Goal: Task Accomplishment & Management: Use online tool/utility

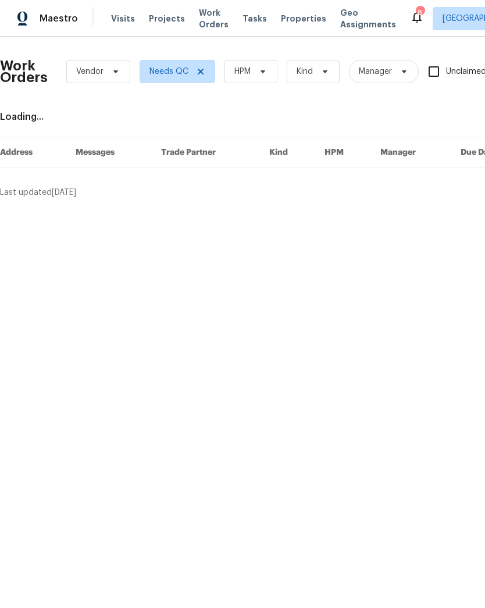
click at [155, 23] on span "Projects" at bounding box center [167, 19] width 36 height 12
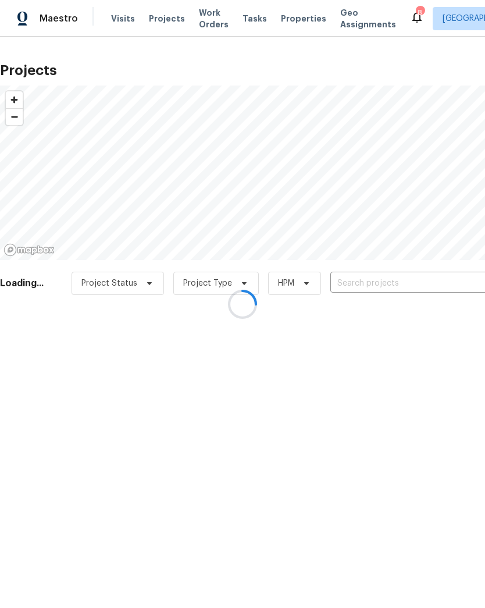
click at [386, 288] on div at bounding box center [242, 304] width 485 height 608
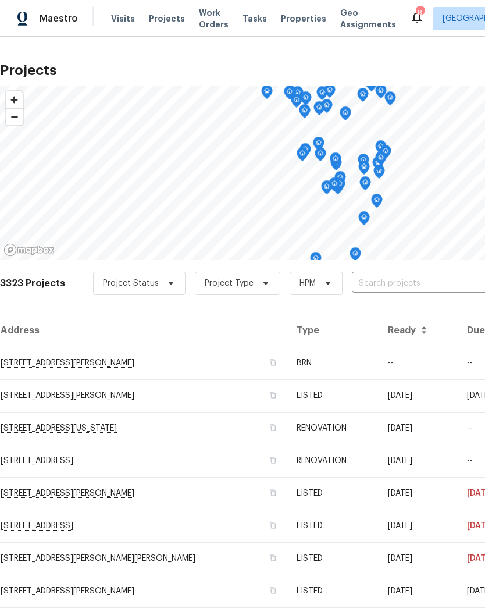
click at [414, 288] on input "text" at bounding box center [418, 284] width 133 height 18
type input "405 ex"
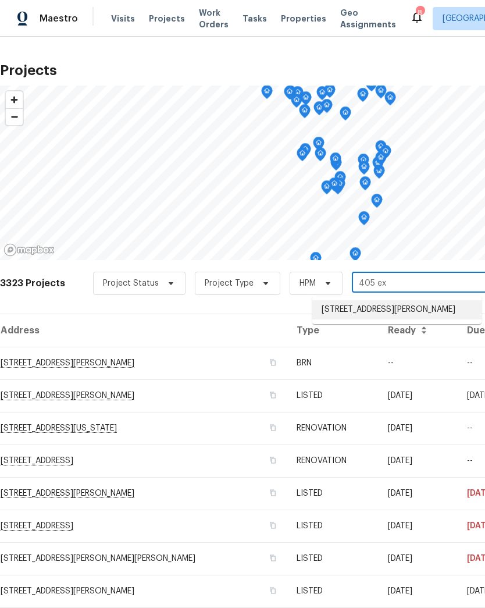
click at [404, 309] on li "[STREET_ADDRESS][PERSON_NAME]" at bounding box center [397, 309] width 169 height 19
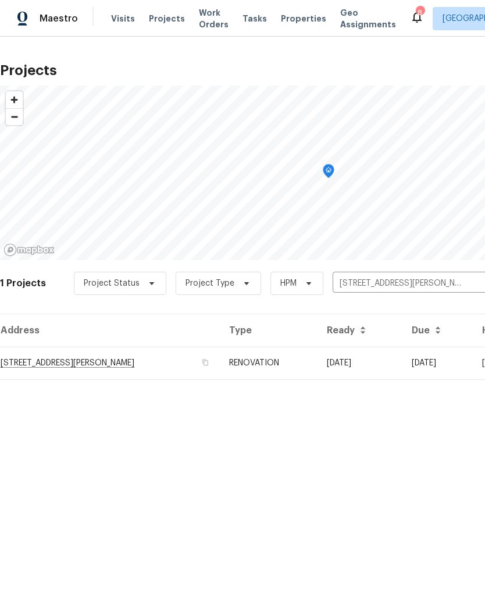
click at [42, 361] on td "[STREET_ADDRESS][PERSON_NAME]" at bounding box center [110, 363] width 220 height 33
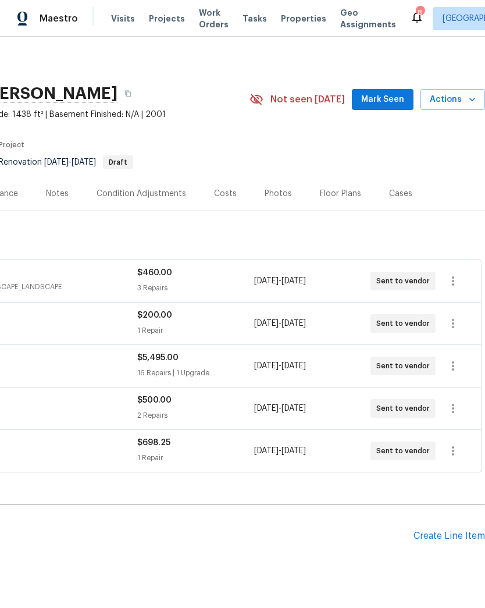
scroll to position [0, 172]
click at [342, 198] on div "Floor Plans" at bounding box center [340, 194] width 41 height 12
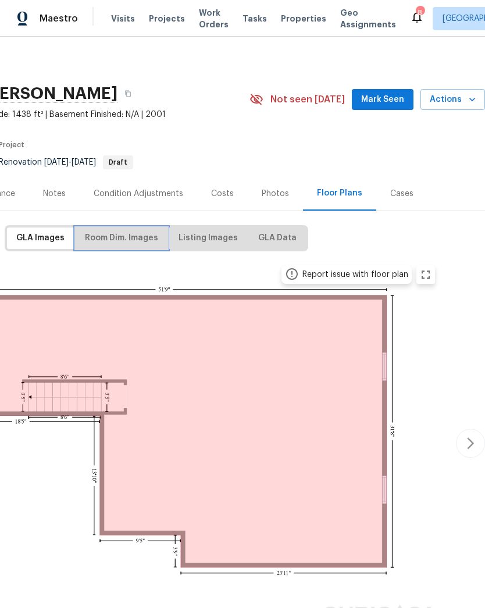
click at [125, 231] on span "Room Dim. Images" at bounding box center [121, 238] width 73 height 15
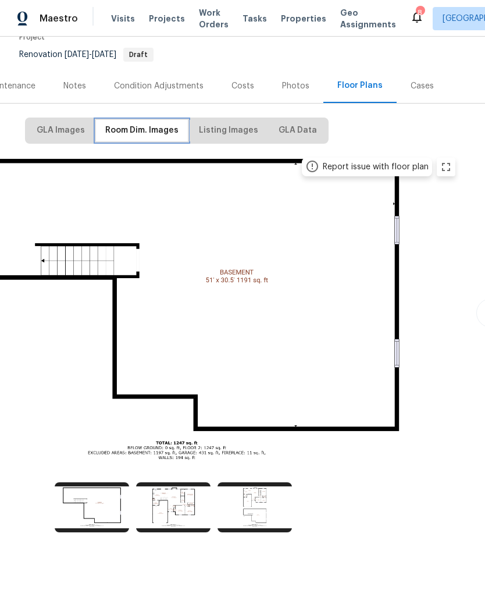
scroll to position [107, 152]
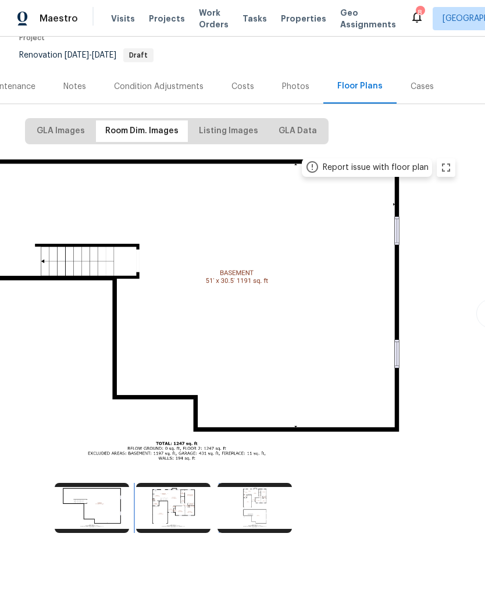
click at [183, 508] on img at bounding box center [173, 508] width 74 height 50
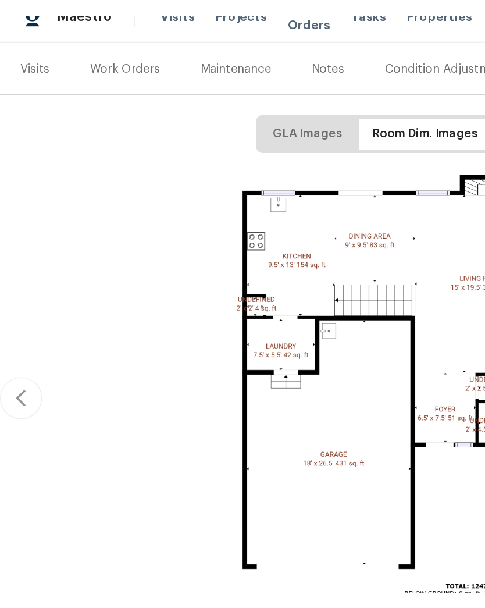
scroll to position [138, 0]
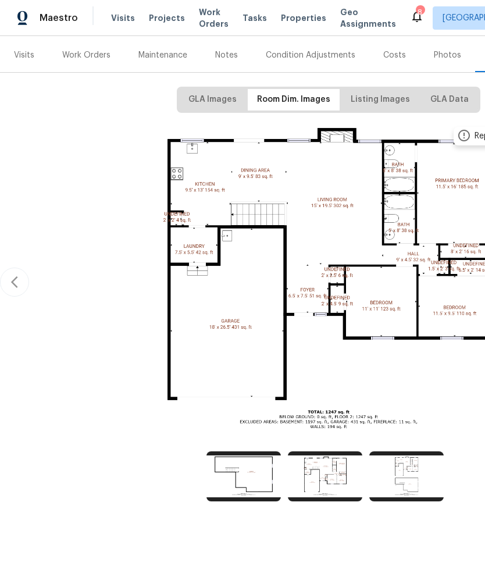
click at [89, 58] on div "Work Orders" at bounding box center [86, 56] width 48 height 12
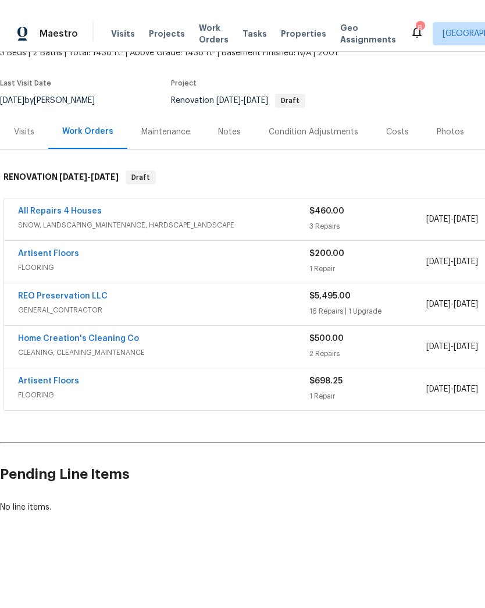
scroll to position [45, 0]
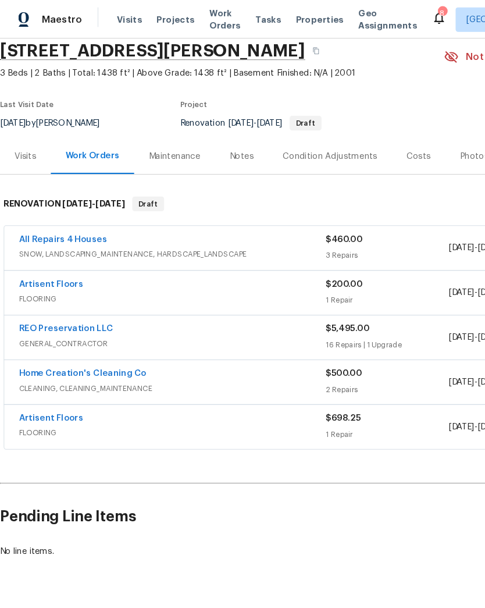
click at [72, 401] on link "Artisent Floors" at bounding box center [48, 397] width 61 height 8
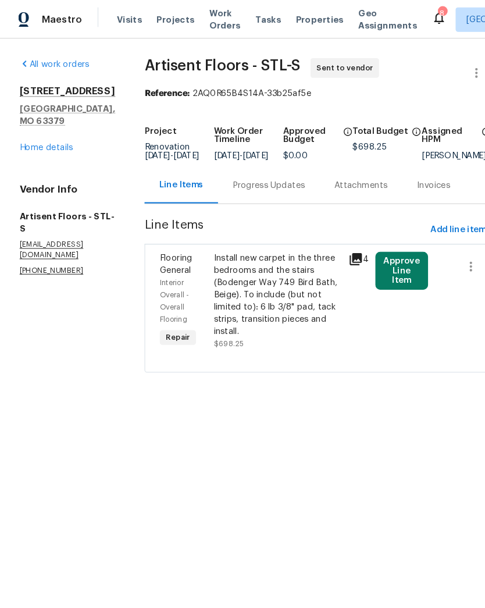
click at [281, 281] on div "Install new carpet in the three bedrooms and the stairs (Bodenger Way 749 Bird …" at bounding box center [263, 279] width 121 height 81
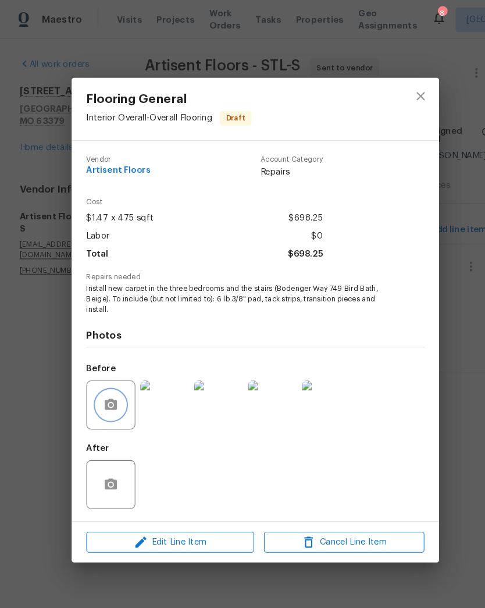
click at [98, 385] on button "button" at bounding box center [105, 385] width 28 height 28
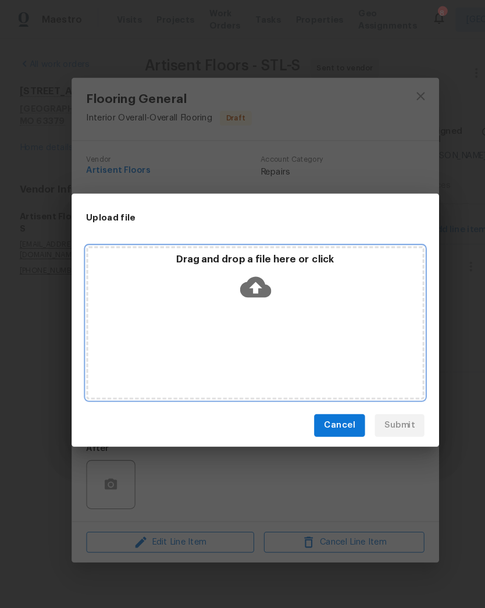
click at [241, 271] on icon at bounding box center [243, 273] width 30 height 30
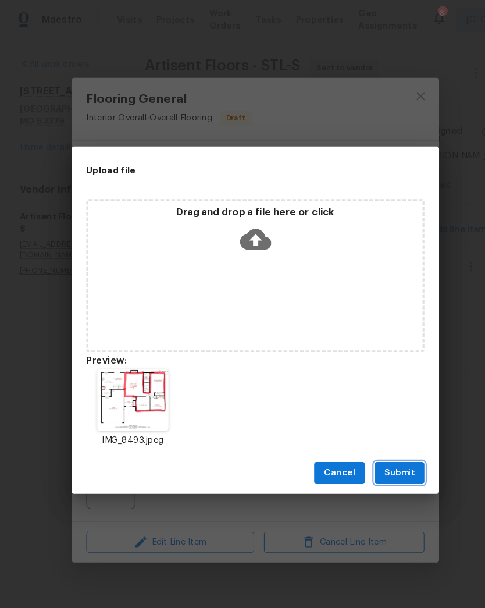
click at [383, 446] on span "Submit" at bounding box center [379, 449] width 29 height 15
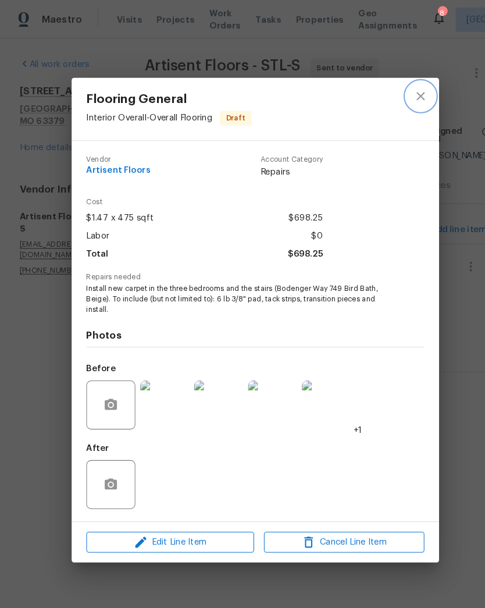
click at [399, 88] on icon "close" at bounding box center [400, 91] width 14 height 14
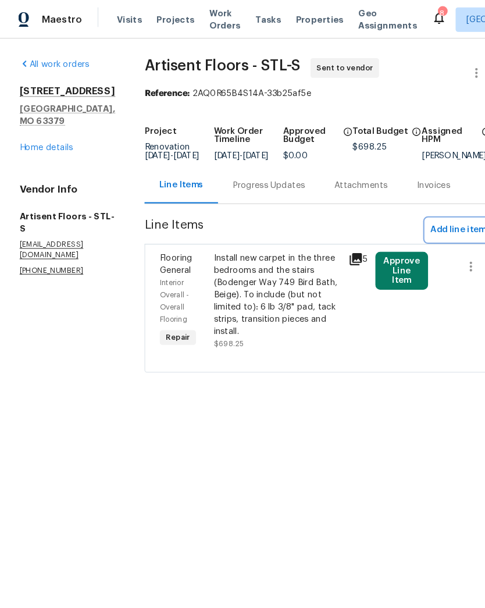
click at [430, 223] on span "Add line item" at bounding box center [435, 218] width 53 height 15
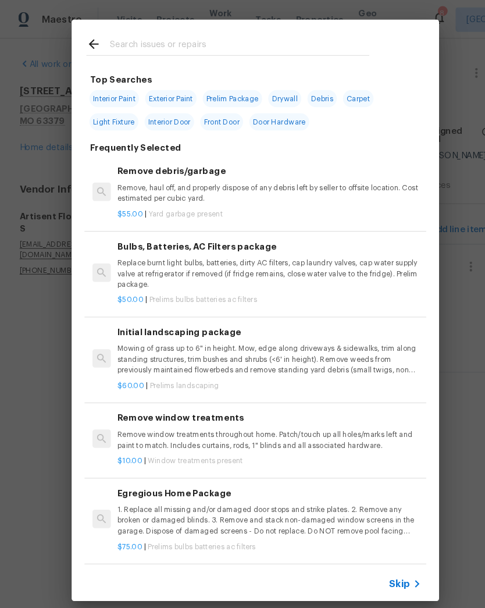
click at [179, 35] on input "text" at bounding box center [227, 43] width 247 height 17
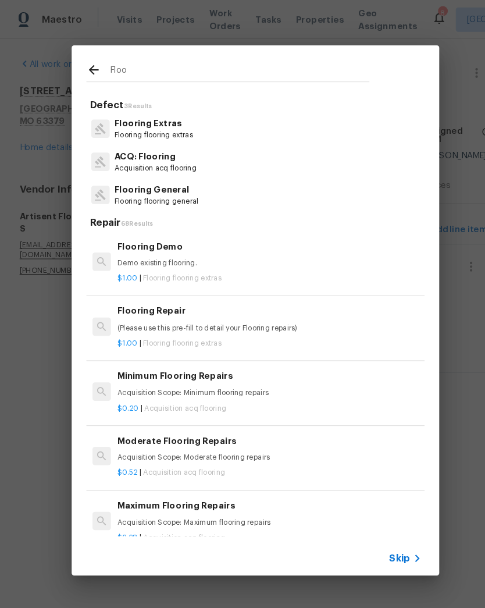
type input "Floor"
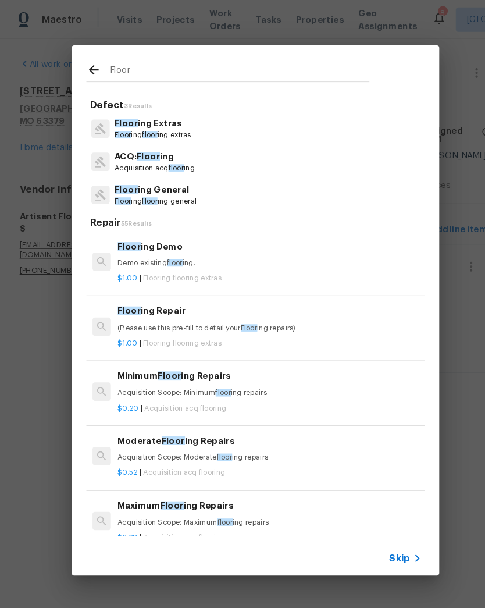
click at [168, 180] on p "Floor ing General" at bounding box center [148, 180] width 78 height 12
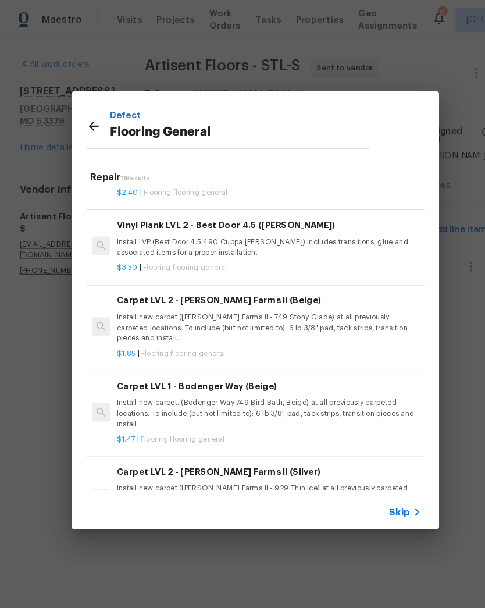
scroll to position [335, 1]
click at [174, 229] on p "Install LVP (Best Door 4.5 490 Cuppa [PERSON_NAME]) Includes transitions, glue …" at bounding box center [255, 235] width 289 height 20
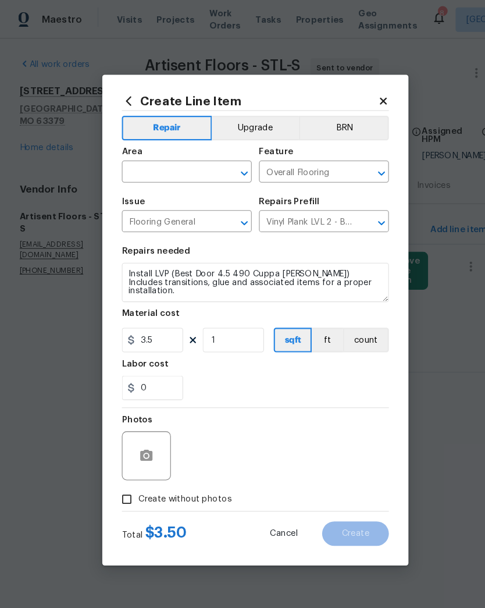
click at [164, 165] on input "text" at bounding box center [161, 164] width 91 height 18
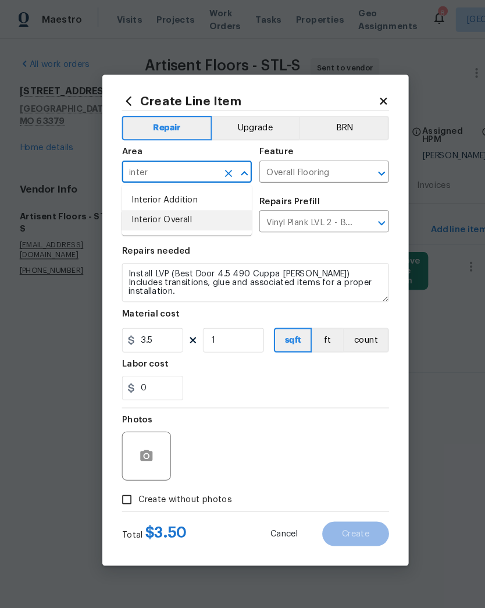
click at [170, 205] on li "Interior Overall" at bounding box center [177, 209] width 123 height 19
type input "Interior Overall"
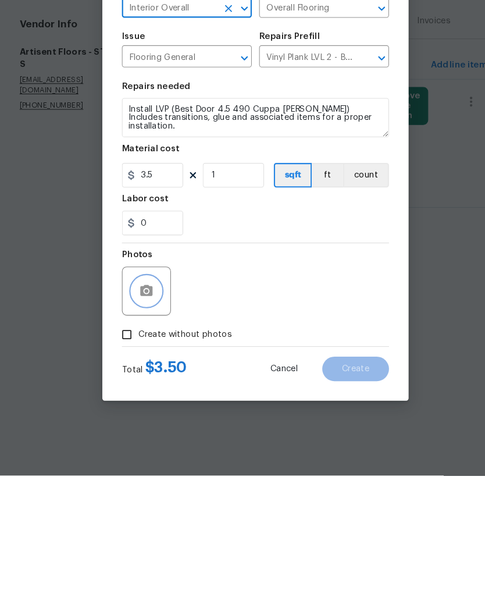
click at [140, 426] on icon "button" at bounding box center [139, 433] width 14 height 14
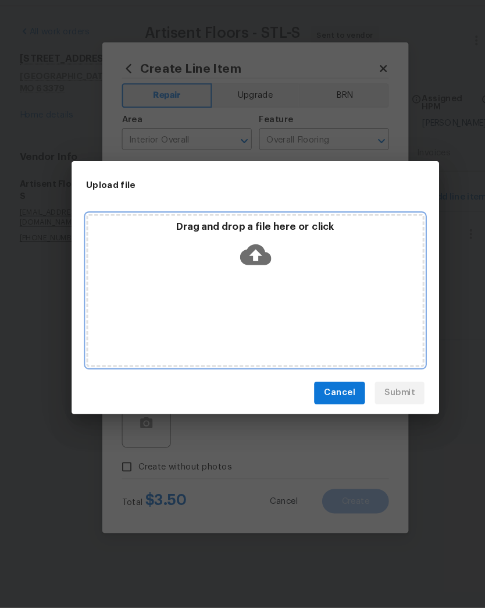
click at [248, 262] on icon at bounding box center [243, 272] width 30 height 20
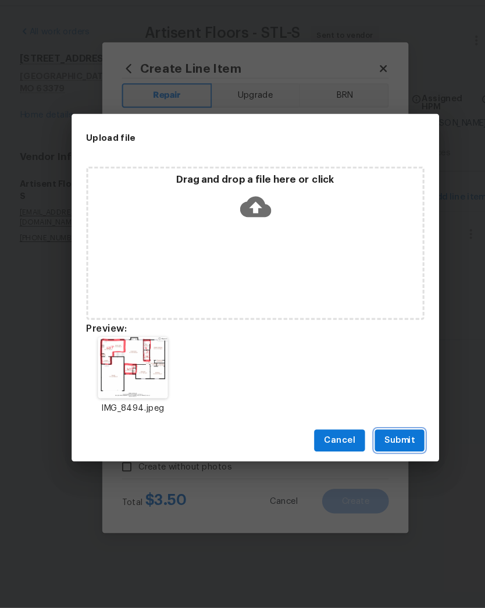
click at [386, 442] on span "Submit" at bounding box center [379, 449] width 29 height 15
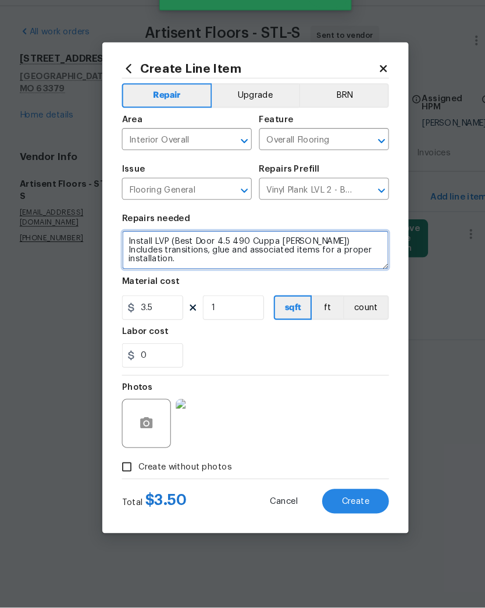
click at [161, 250] on textarea "Install LVP (Best Door 4.5 490 Cuppa [PERSON_NAME]) Includes transitions, glue …" at bounding box center [243, 268] width 254 height 37
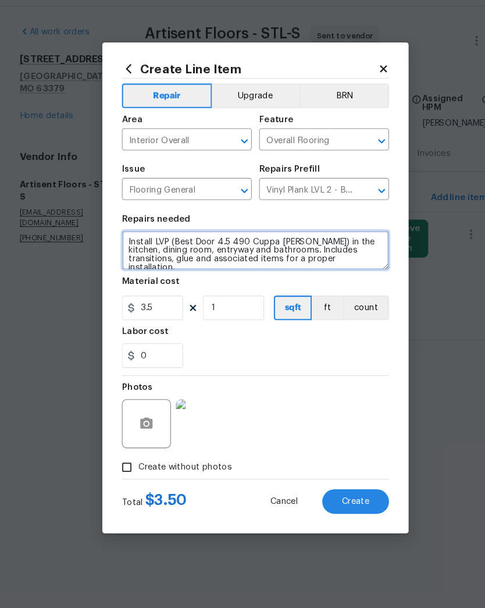
type textarea "Install LVP (Best Door 4.5 490 Cuppa [PERSON_NAME]) in the kitchen, dining room…"
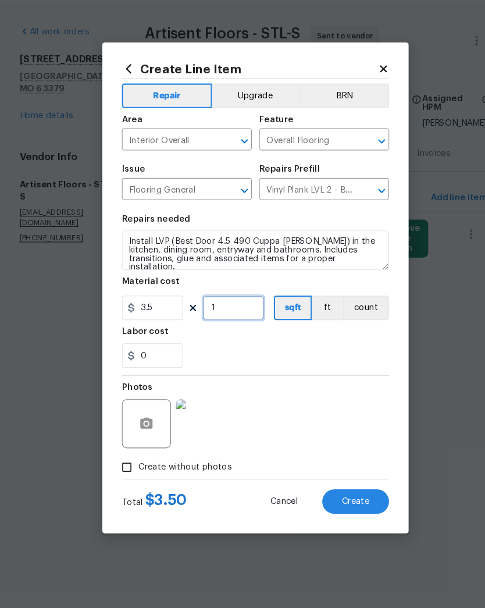
click at [225, 311] on input "1" at bounding box center [222, 322] width 58 height 23
click at [346, 342] on div "Labor cost" at bounding box center [243, 349] width 254 height 15
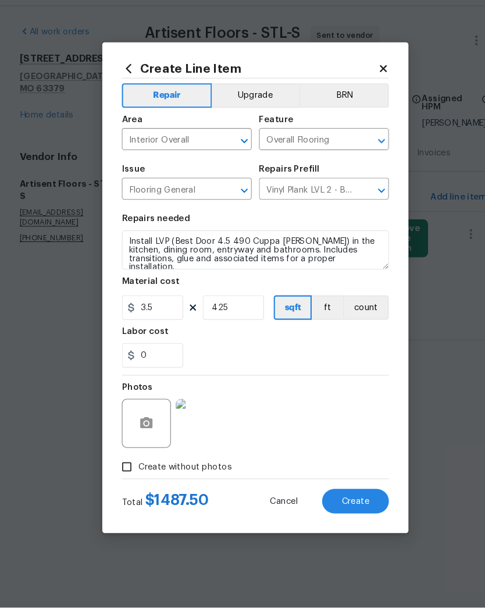
click at [343, 503] on span "Create" at bounding box center [338, 507] width 26 height 9
type input "0"
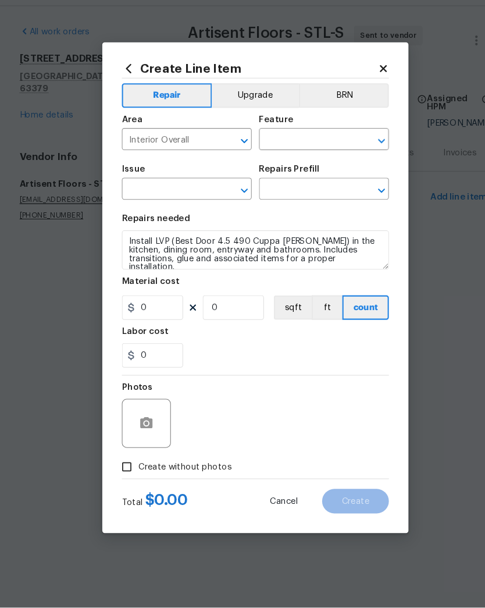
type input "0"
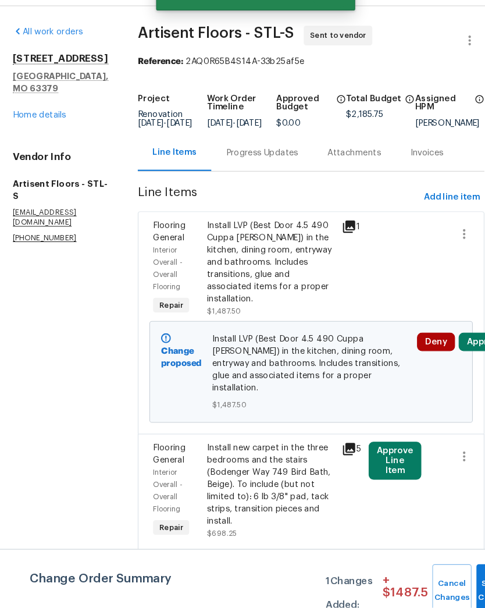
scroll to position [0, 6]
click at [459, 578] on span "Submit Changes" at bounding box center [472, 591] width 26 height 27
